Goal: Contribute content

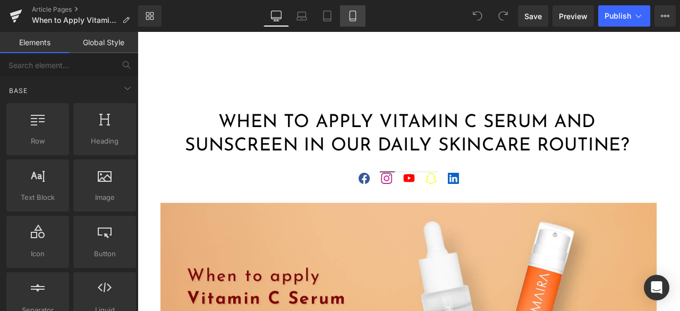
click at [357, 19] on icon at bounding box center [352, 16] width 11 height 11
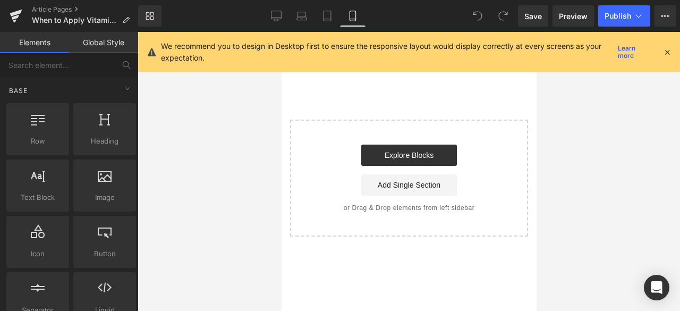
scroll to position [3319, 0]
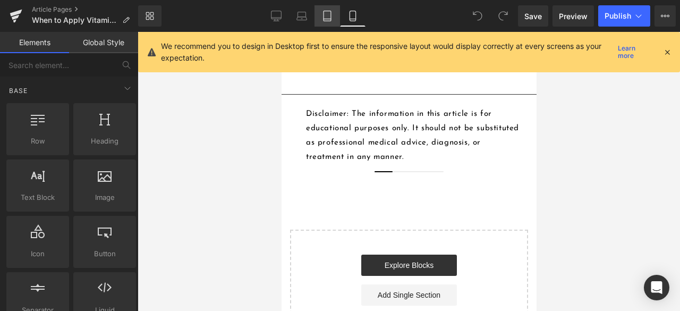
click at [330, 14] on icon at bounding box center [327, 16] width 11 height 11
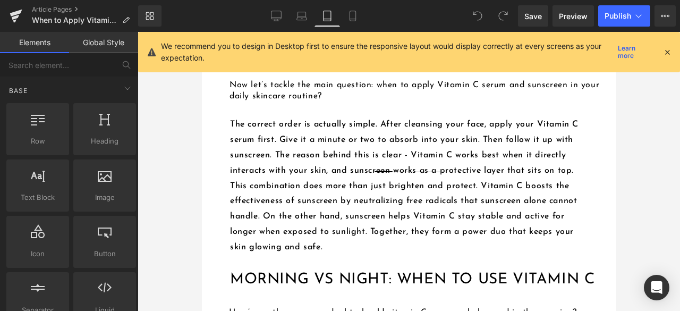
scroll to position [1115, 0]
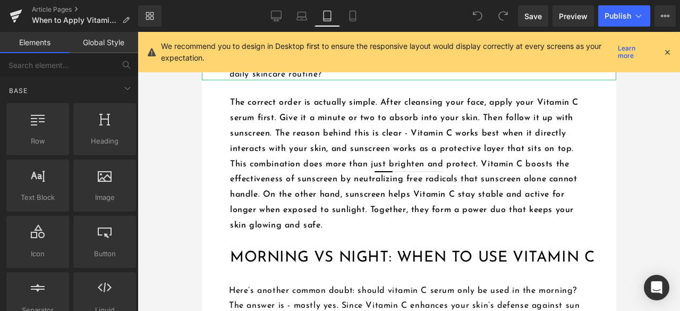
click at [561, 80] on h4 "Now let’s tackle the main question: when to apply Vitamin C serum and sunscreen…" at bounding box center [422, 69] width 386 height 22
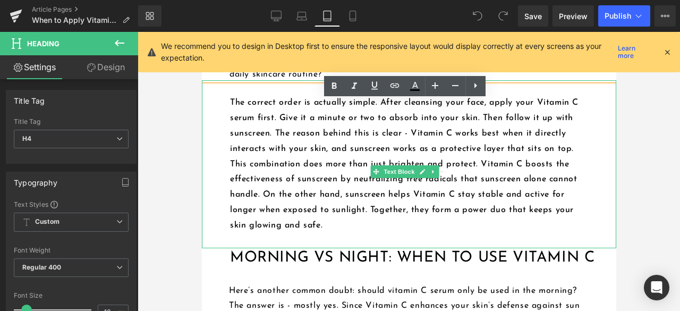
click at [595, 199] on div "The correct order is actually simple. After cleansing your face, apply your Vit…" at bounding box center [408, 164] width 414 height 168
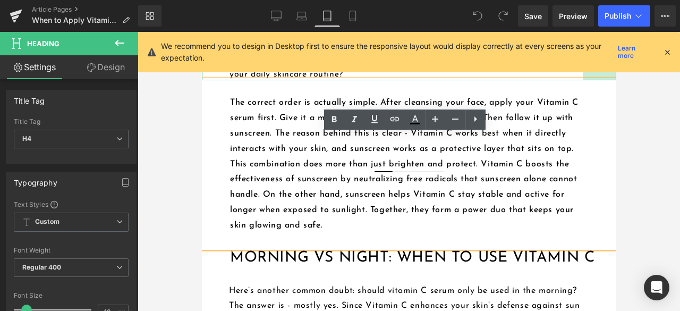
drag, startPoint x: 606, startPoint y: 119, endPoint x: 572, endPoint y: 122, distance: 33.5
click at [572, 80] on div "Now let’s tackle the main question: when to apply Vitamin C serum and sunscreen…" at bounding box center [408, 63] width 414 height 33
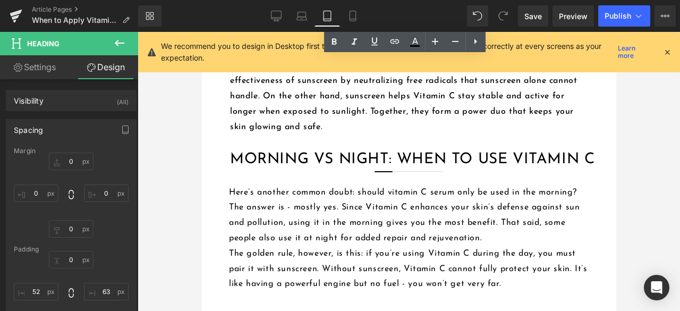
scroll to position [1222, 0]
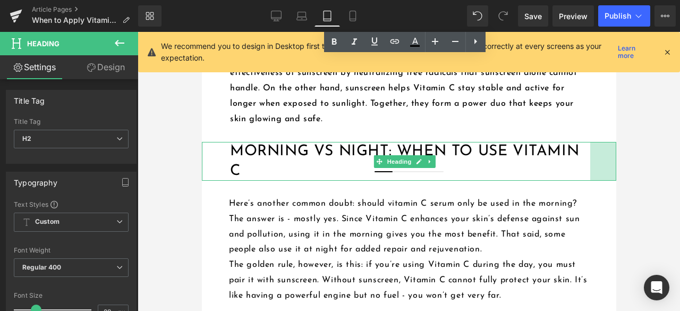
drag, startPoint x: 606, startPoint y: 222, endPoint x: 580, endPoint y: 223, distance: 26.0
click at [580, 180] on div "Morning vs Night: When to Use Vitamin C Heading 49px" at bounding box center [408, 161] width 414 height 39
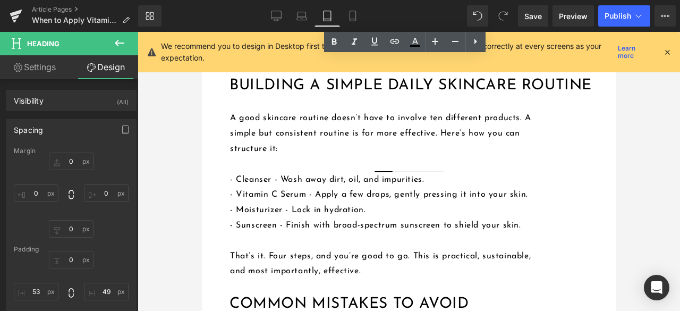
scroll to position [1487, 0]
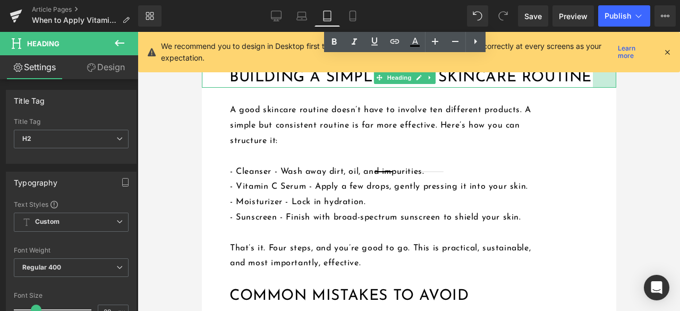
drag, startPoint x: 606, startPoint y: 148, endPoint x: 582, endPoint y: 150, distance: 24.0
click at [582, 87] on div "Building a Simple Daily Skincare Routine Heading 44px" at bounding box center [408, 77] width 414 height 19
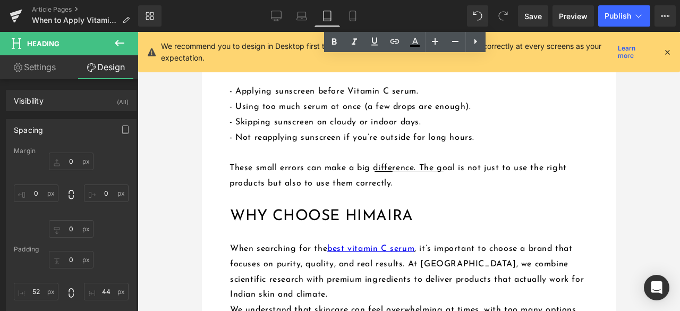
scroll to position [1752, 0]
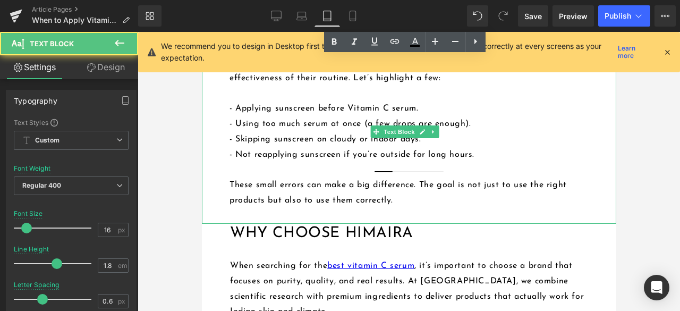
click at [531, 101] on p at bounding box center [408, 93] width 359 height 15
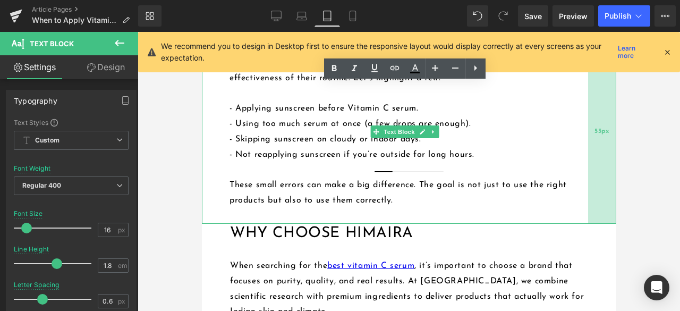
click at [604, 187] on div "53px" at bounding box center [601, 132] width 28 height 184
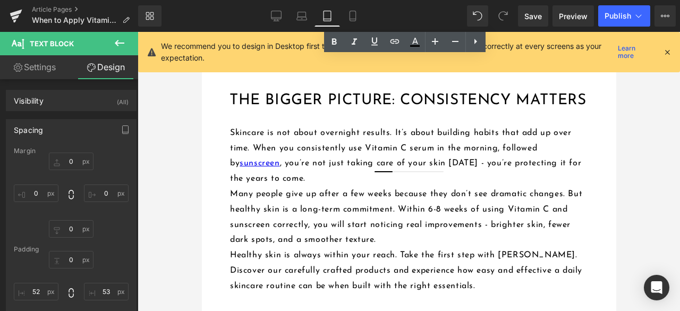
scroll to position [2071, 0]
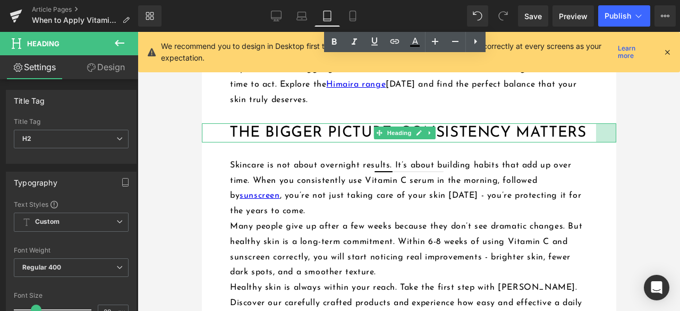
drag, startPoint x: 605, startPoint y: 221, endPoint x: 585, endPoint y: 224, distance: 20.3
click at [585, 142] on div "The Bigger Picture: Consistency Matters Heading 38px" at bounding box center [408, 132] width 414 height 19
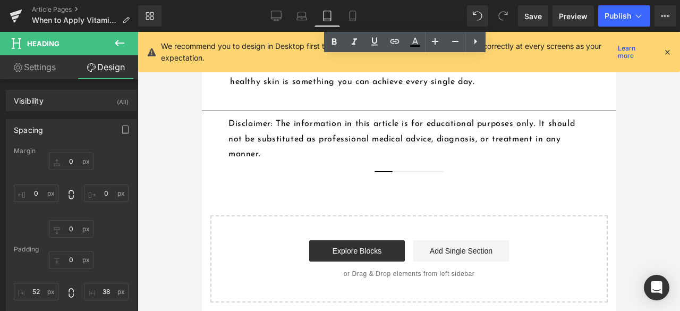
scroll to position [2496, 0]
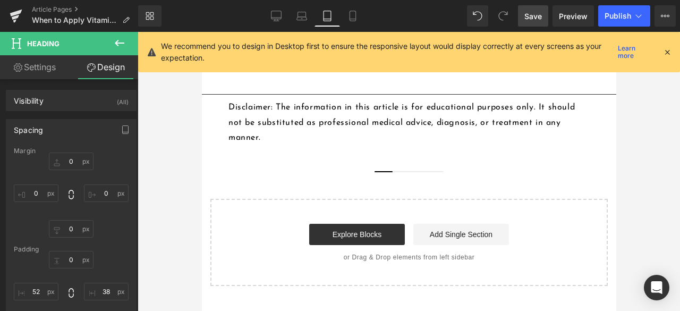
click at [530, 11] on span "Save" at bounding box center [533, 16] width 18 height 11
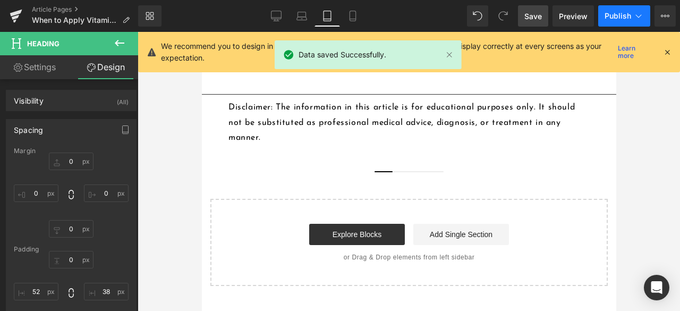
click at [613, 14] on span "Publish" at bounding box center [617, 16] width 27 height 8
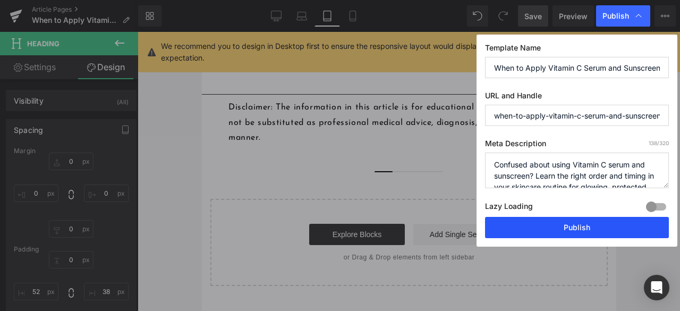
drag, startPoint x: 540, startPoint y: 223, endPoint x: 347, endPoint y: 184, distance: 197.2
click at [540, 223] on button "Publish" at bounding box center [577, 227] width 184 height 21
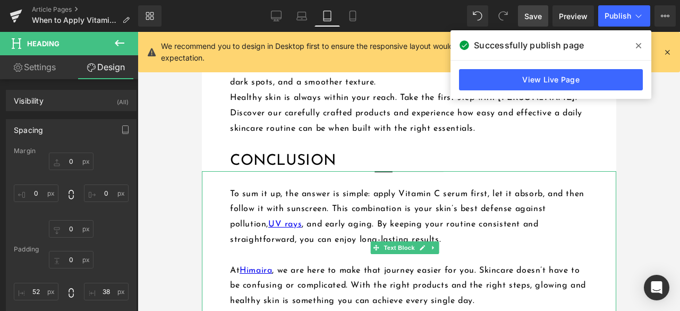
scroll to position [2240, 0]
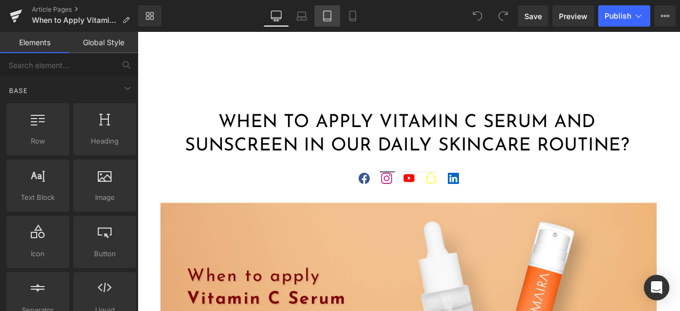
click at [324, 16] on icon at bounding box center [327, 16] width 11 height 11
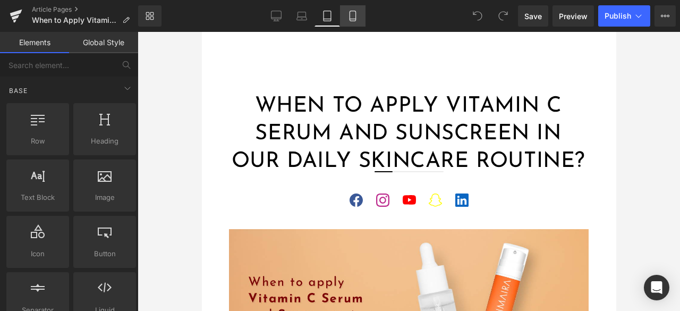
click at [351, 19] on icon at bounding box center [352, 19] width 6 height 0
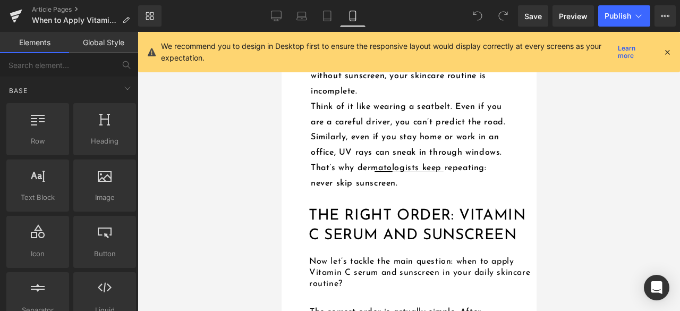
scroll to position [1249, 0]
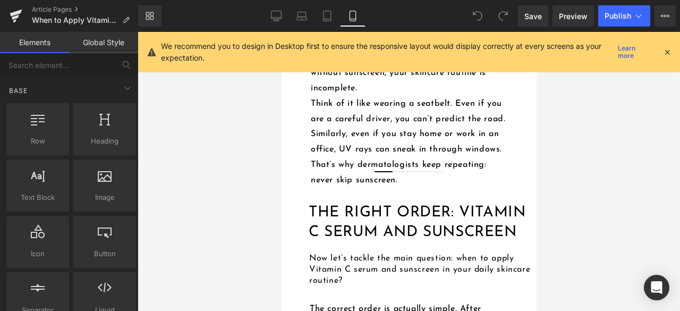
click at [670, 49] on icon at bounding box center [667, 52] width 10 height 10
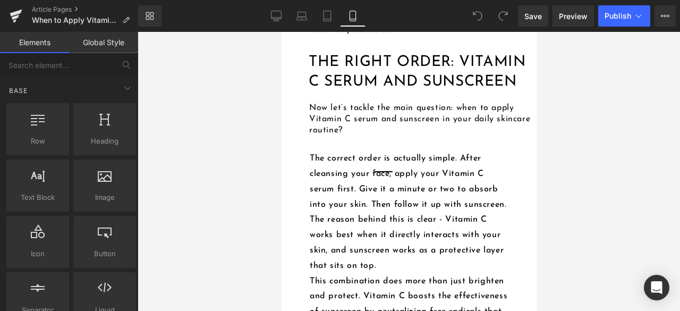
scroll to position [1408, 0]
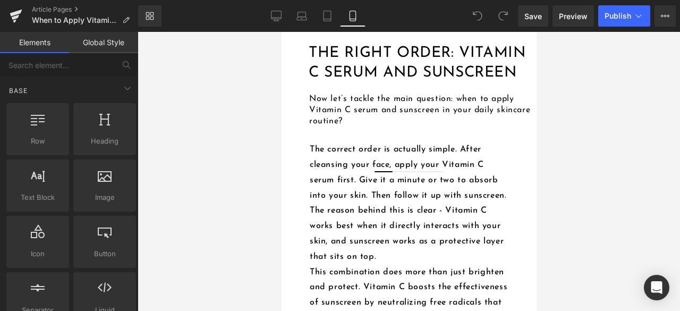
click at [480, 126] on h4 "Now let’s tackle the main question: when to apply Vitamin C serum and sunscreen…" at bounding box center [421, 109] width 227 height 33
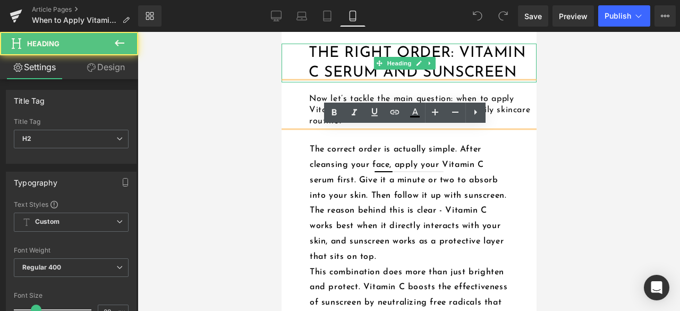
click at [501, 82] on h2 "The Right Order: Vitamin C Serum and Sunscreen" at bounding box center [418, 63] width 220 height 39
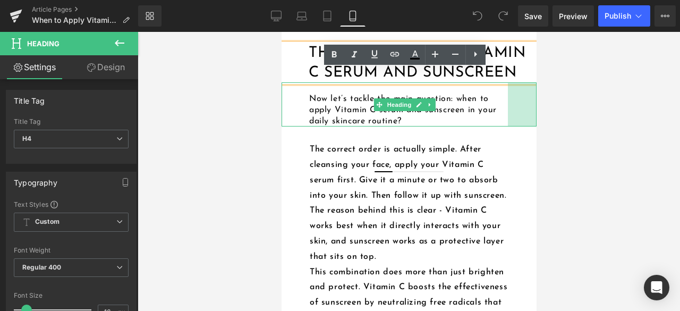
drag, startPoint x: 526, startPoint y: 153, endPoint x: 497, endPoint y: 157, distance: 28.9
click at [497, 126] on div "Now let’s tackle the main question: when to apply Vitamin C serum and sunscreen…" at bounding box center [408, 104] width 255 height 44
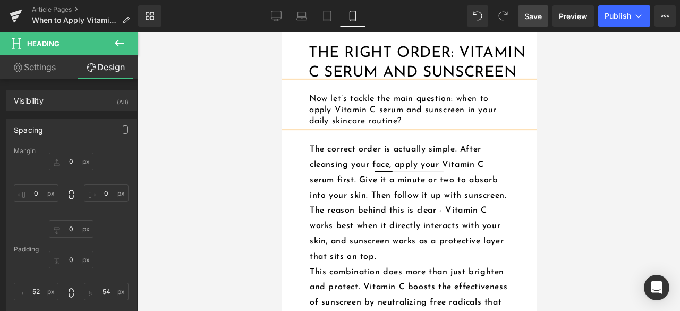
click at [526, 12] on span "Save" at bounding box center [533, 16] width 18 height 11
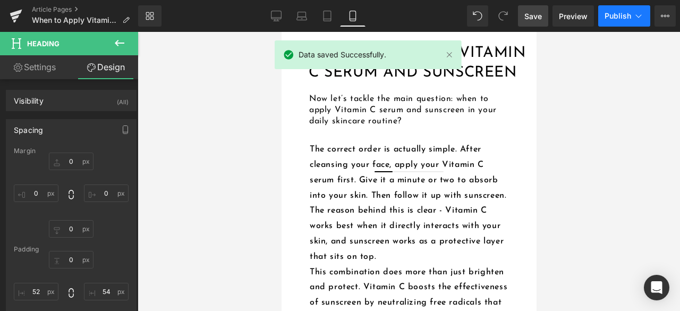
click at [611, 11] on button "Publish" at bounding box center [624, 15] width 52 height 21
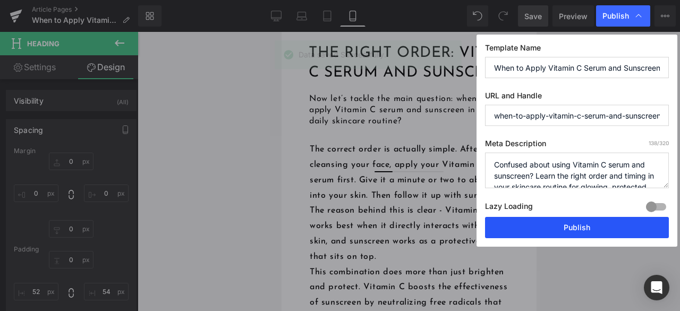
click at [549, 222] on button "Publish" at bounding box center [577, 227] width 184 height 21
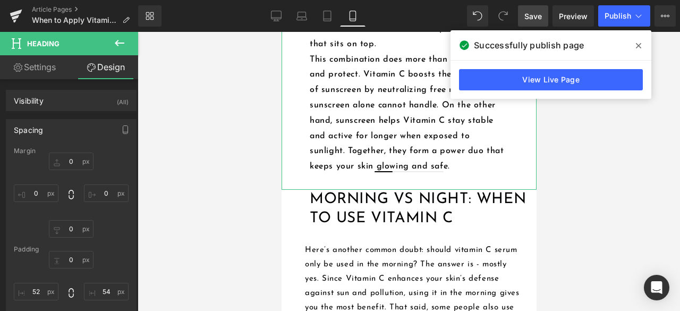
scroll to position [1726, 0]
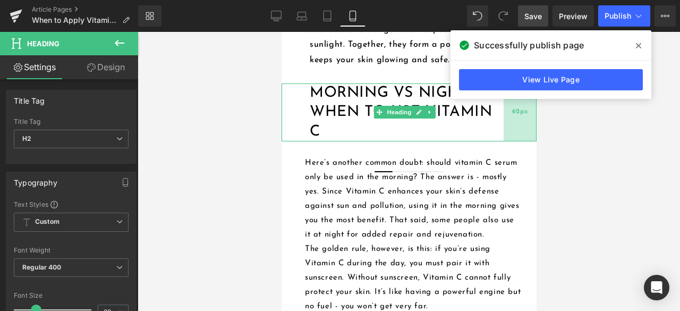
drag, startPoint x: 527, startPoint y: 164, endPoint x: 500, endPoint y: 166, distance: 26.6
click at [503, 141] on div "62px" at bounding box center [519, 112] width 33 height 58
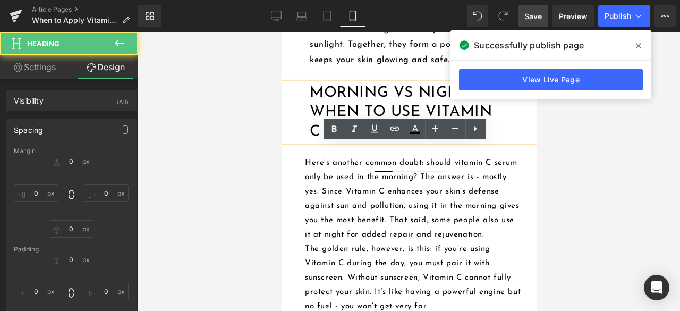
type input "0"
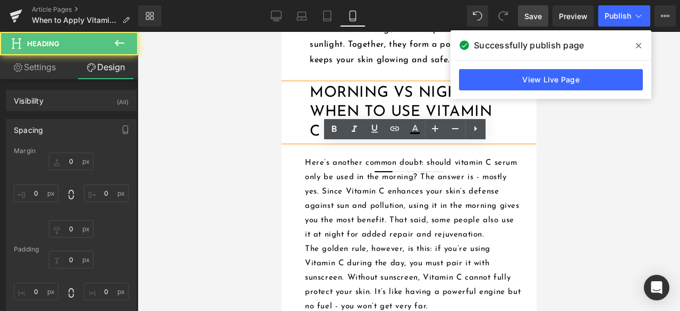
type input "62"
type input "0"
type input "53"
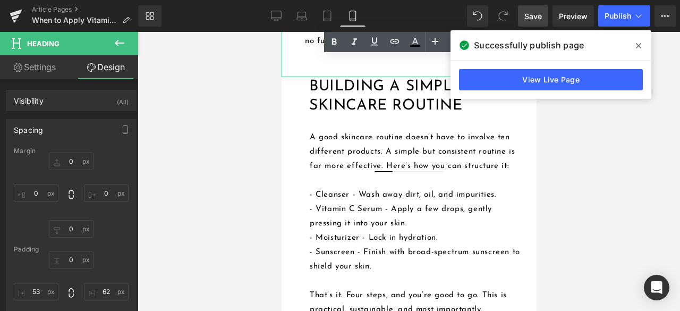
scroll to position [1992, 0]
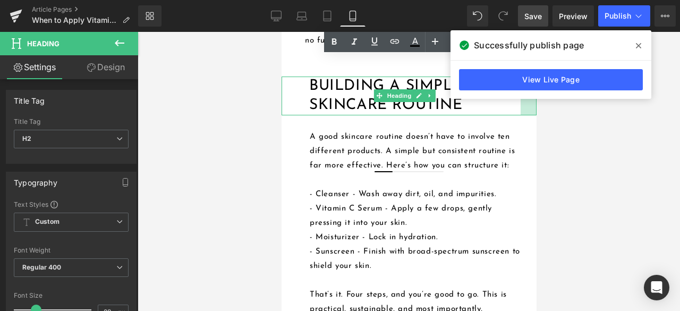
drag, startPoint x: 526, startPoint y: 168, endPoint x: 515, endPoint y: 170, distance: 10.7
click at [520, 115] on div at bounding box center [528, 95] width 16 height 39
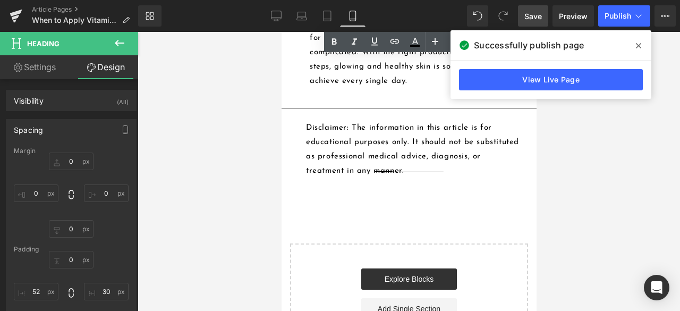
scroll to position [3372, 0]
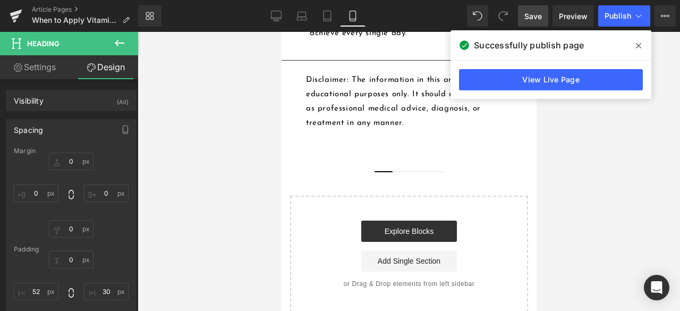
click at [531, 16] on span "Save" at bounding box center [533, 16] width 18 height 11
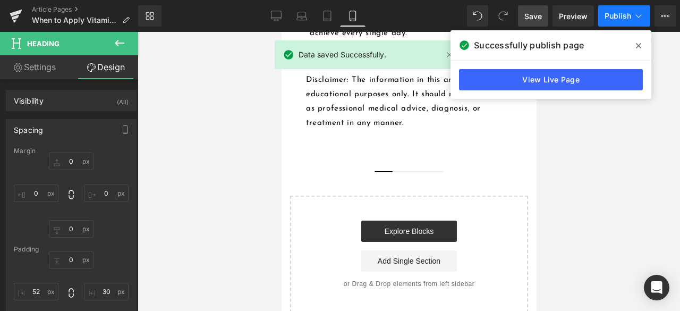
click at [622, 19] on span "Publish" at bounding box center [617, 16] width 27 height 8
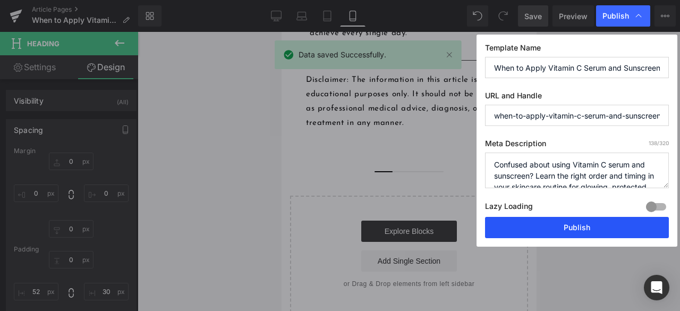
click at [554, 223] on button "Publish" at bounding box center [577, 227] width 184 height 21
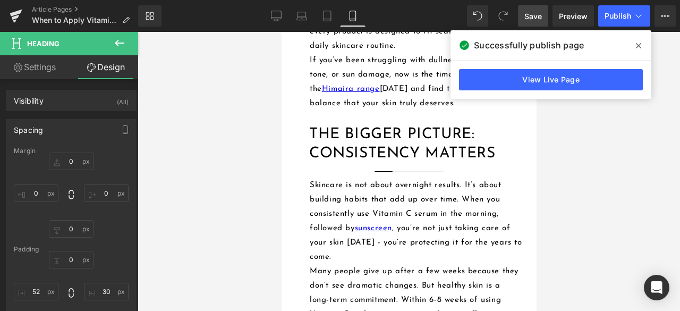
scroll to position [2788, 0]
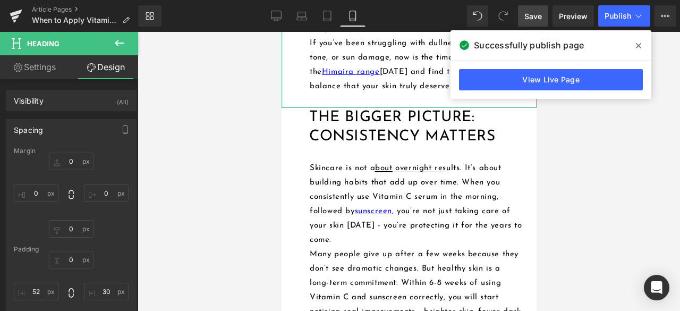
click at [476, 93] on p "If you’ve been struggling with dullness, uneven skin tone, or sun damage, now i…" at bounding box center [411, 64] width 205 height 57
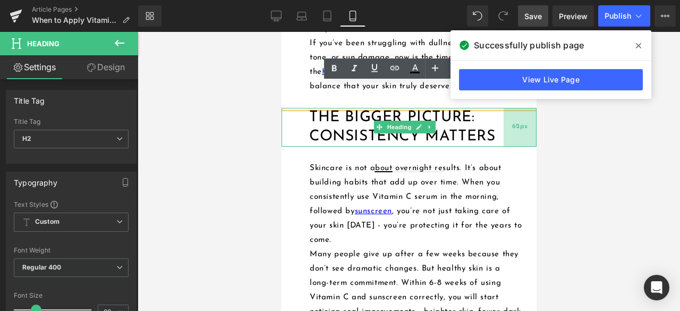
drag, startPoint x: 527, startPoint y: 244, endPoint x: 497, endPoint y: 253, distance: 31.2
click at [503, 147] on div "62px" at bounding box center [519, 127] width 33 height 39
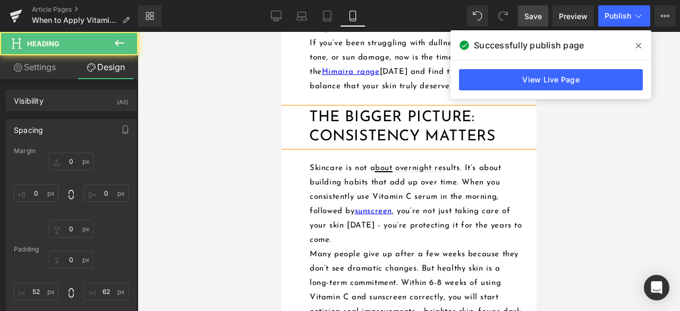
click at [535, 21] on span "Save" at bounding box center [533, 16] width 18 height 11
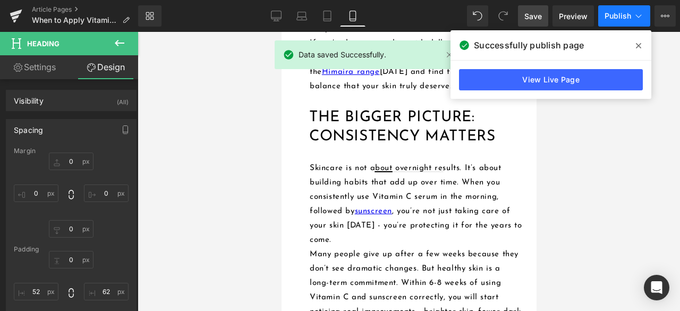
click at [610, 17] on span "Publish" at bounding box center [617, 16] width 27 height 8
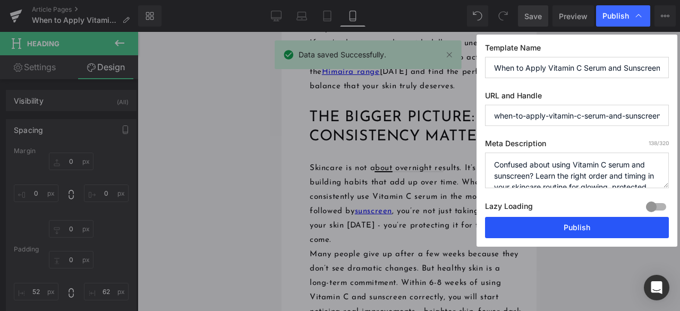
click at [526, 229] on button "Publish" at bounding box center [577, 227] width 184 height 21
